Goal: Check status: Check status

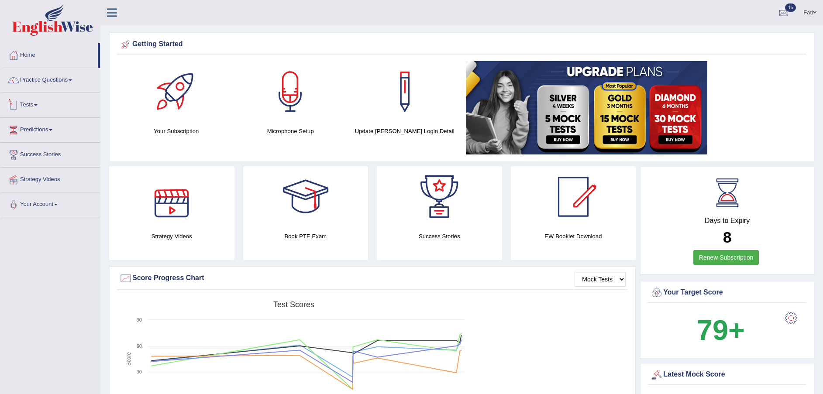
click at [32, 105] on link "Tests" at bounding box center [50, 104] width 100 height 22
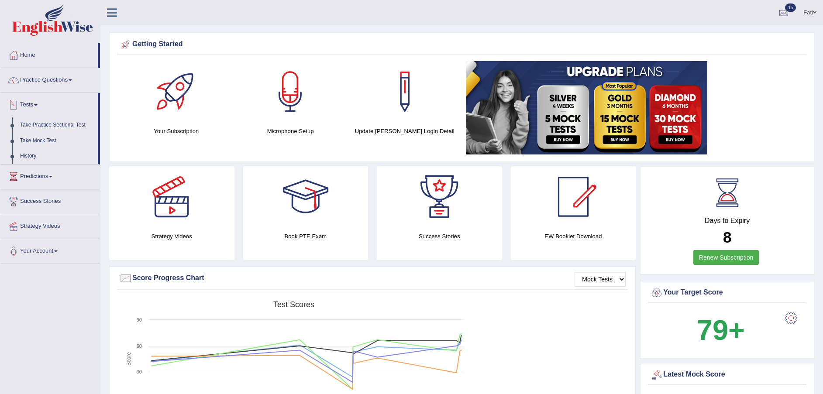
click at [29, 154] on link "History" at bounding box center [57, 156] width 82 height 16
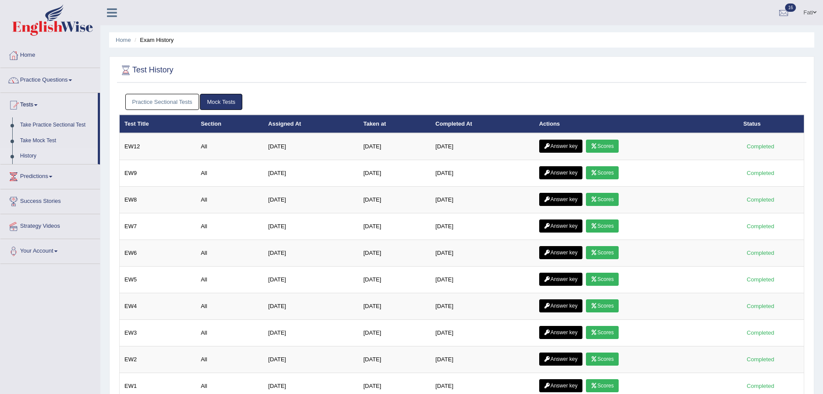
click at [597, 175] on icon at bounding box center [594, 172] width 7 height 5
click at [608, 173] on link "Scores" at bounding box center [602, 172] width 32 height 13
click at [562, 145] on link "Answer key" at bounding box center [560, 146] width 43 height 13
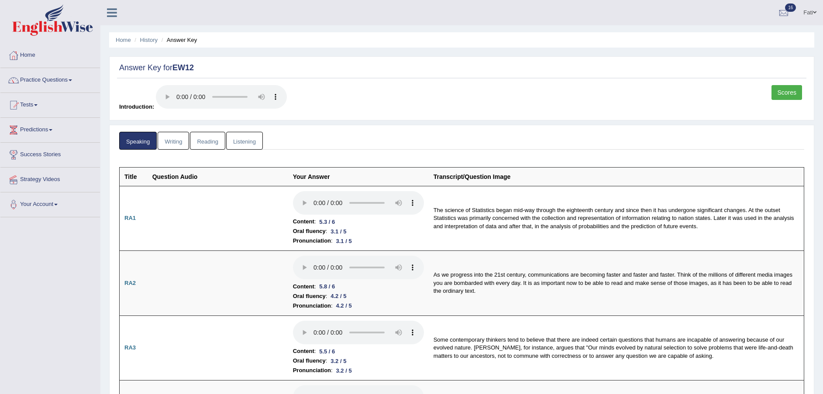
click at [206, 139] on link "Reading" at bounding box center [207, 141] width 35 height 18
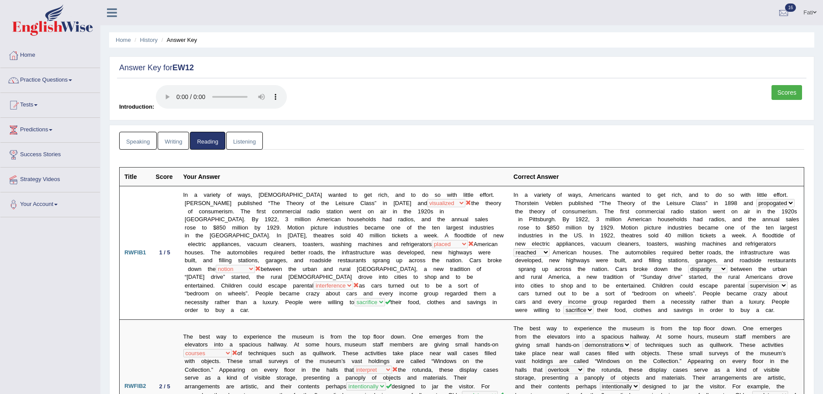
click at [246, 139] on link "Listening" at bounding box center [244, 141] width 37 height 18
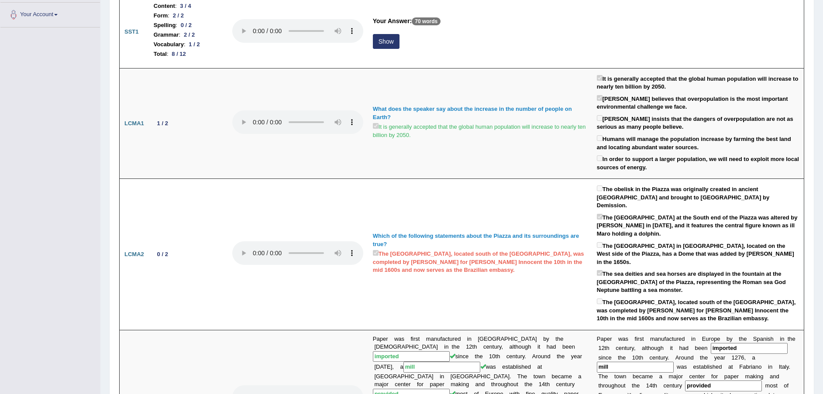
scroll to position [131, 0]
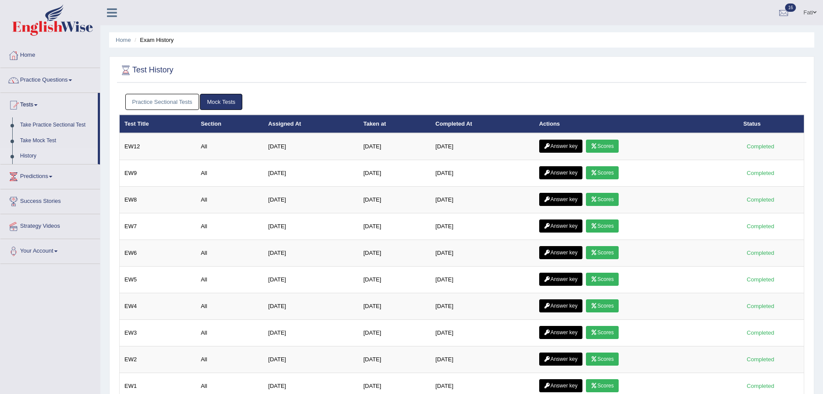
click at [610, 145] on link "Scores" at bounding box center [602, 146] width 32 height 13
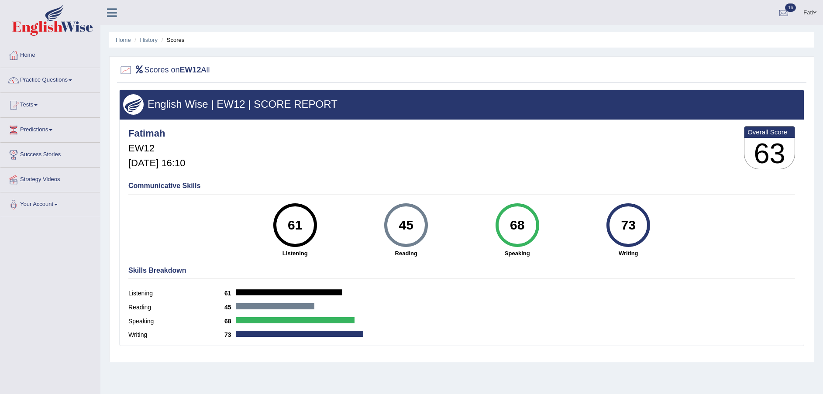
click at [155, 39] on link "History" at bounding box center [148, 40] width 17 height 7
